Goal: Task Accomplishment & Management: Manage account settings

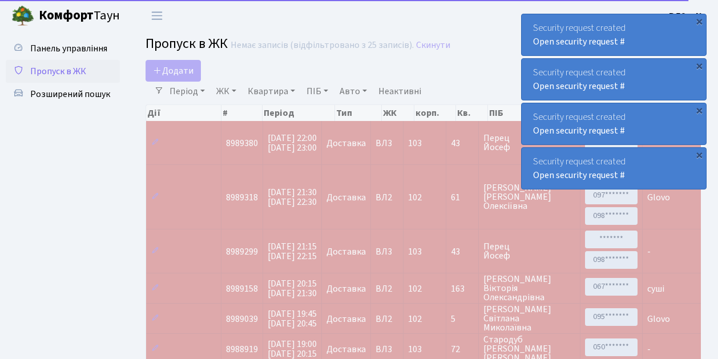
select select "25"
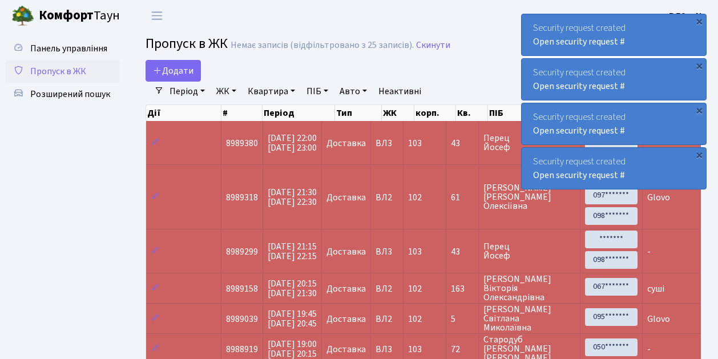
click at [66, 74] on span "Пропуск в ЖК" at bounding box center [58, 71] width 56 height 13
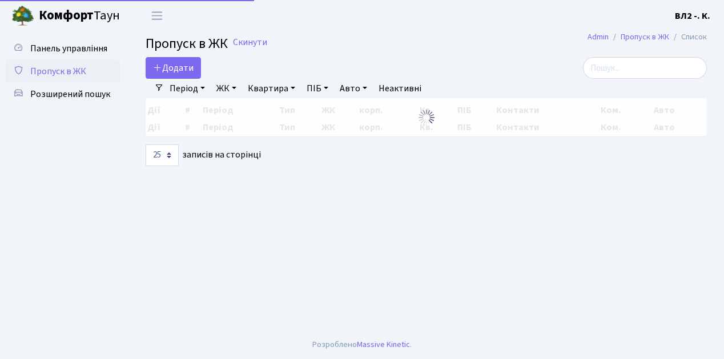
select select "25"
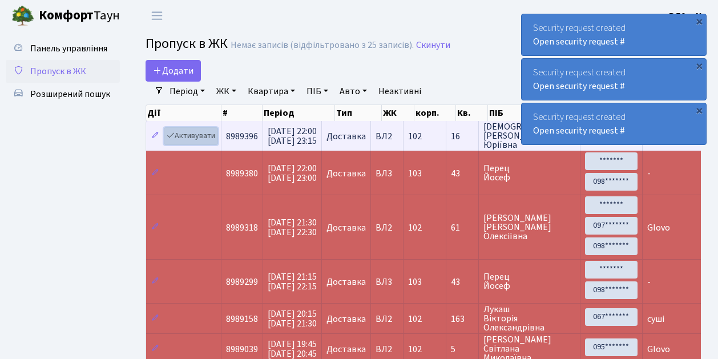
click at [193, 136] on link "Активувати" at bounding box center [191, 136] width 54 height 18
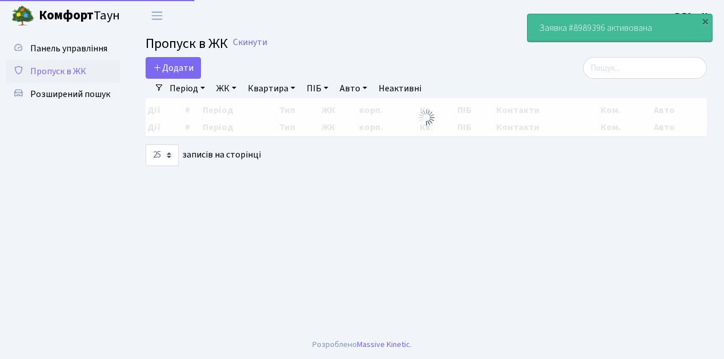
select select "25"
